Goal: Find specific page/section: Find specific page/section

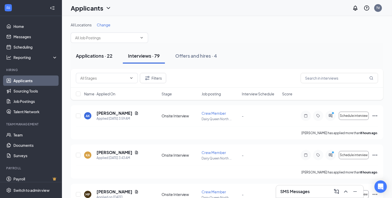
click at [99, 58] on div "Applications · 22" at bounding box center [94, 55] width 37 height 6
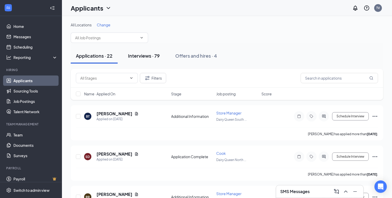
click at [144, 55] on div "Interviews · 79" at bounding box center [144, 55] width 32 height 6
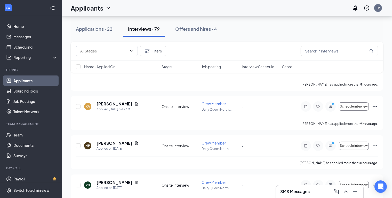
scroll to position [26, 0]
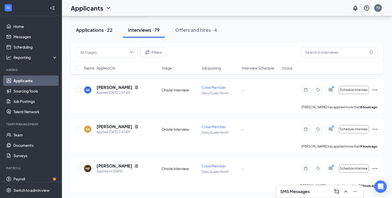
click at [96, 30] on div "Applications · 22" at bounding box center [94, 30] width 37 height 6
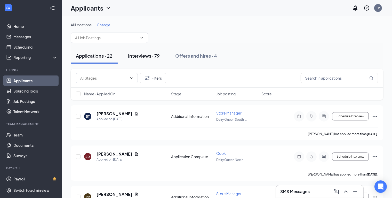
click at [150, 59] on button "Interviews · 79" at bounding box center [144, 55] width 42 height 15
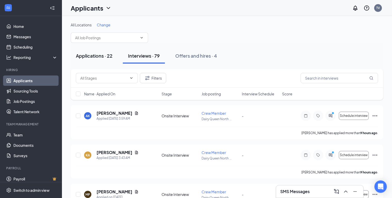
click at [91, 57] on div "Applications · 22" at bounding box center [94, 55] width 37 height 6
